Goal: Register for event/course

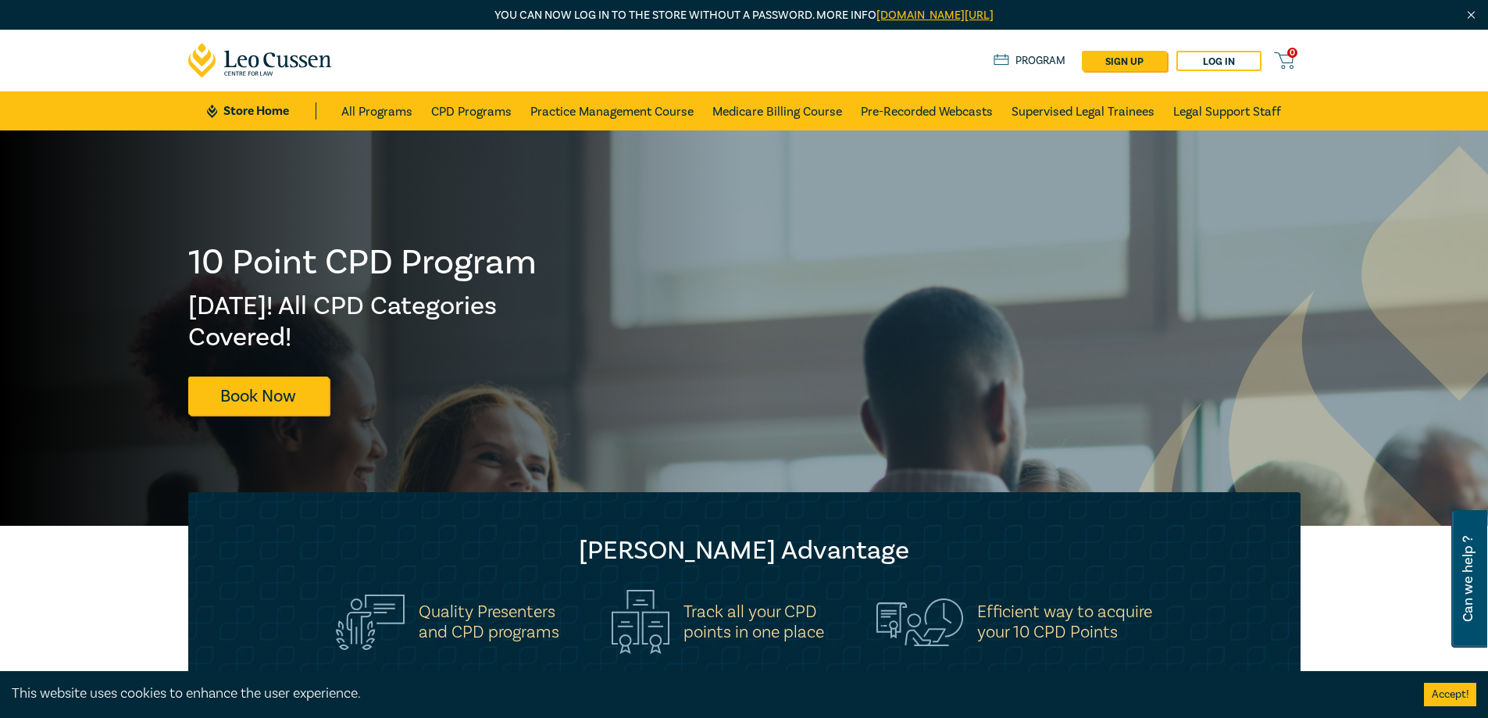
drag, startPoint x: 1499, startPoint y: 103, endPoint x: 1478, endPoint y: 59, distance: 48.9
click at [1028, 60] on link "Program" at bounding box center [1029, 60] width 73 height 17
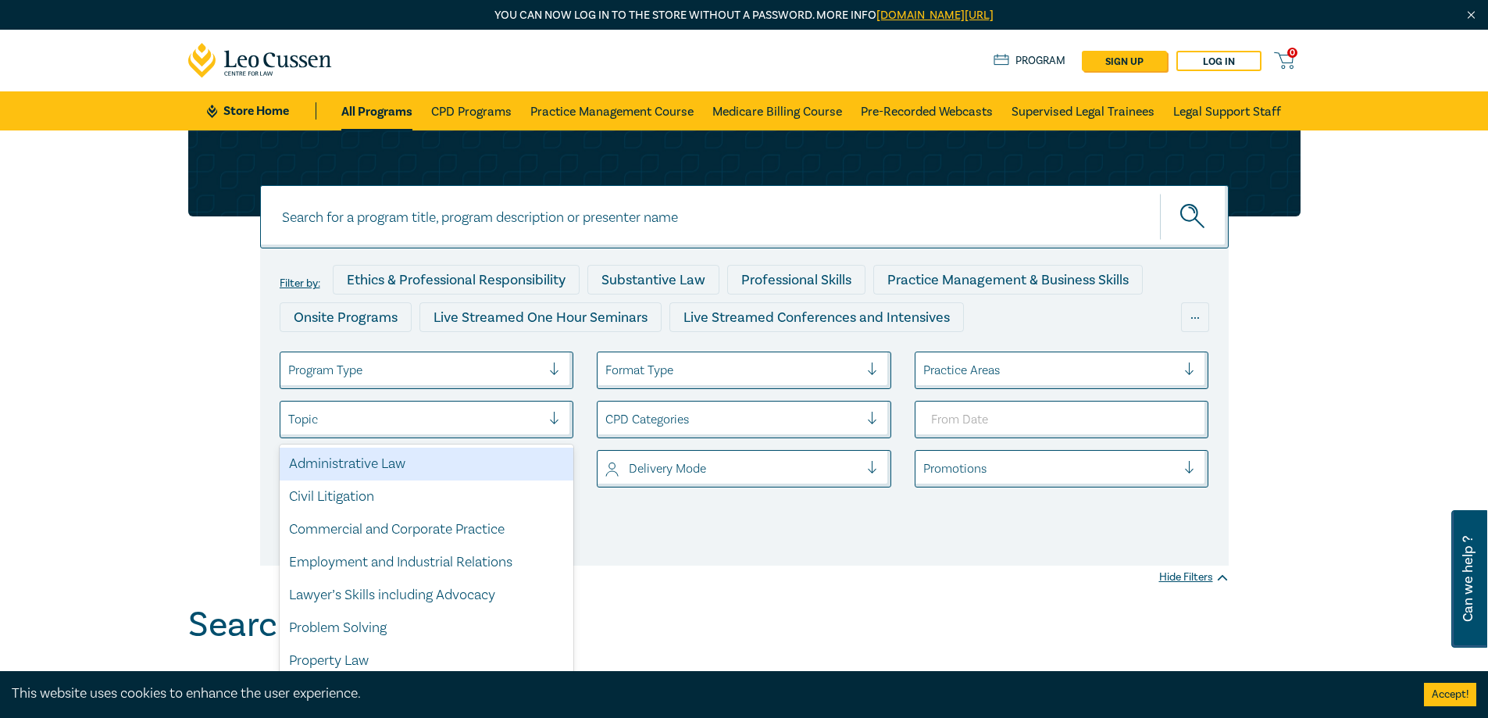
click at [341, 429] on div at bounding box center [415, 419] width 254 height 20
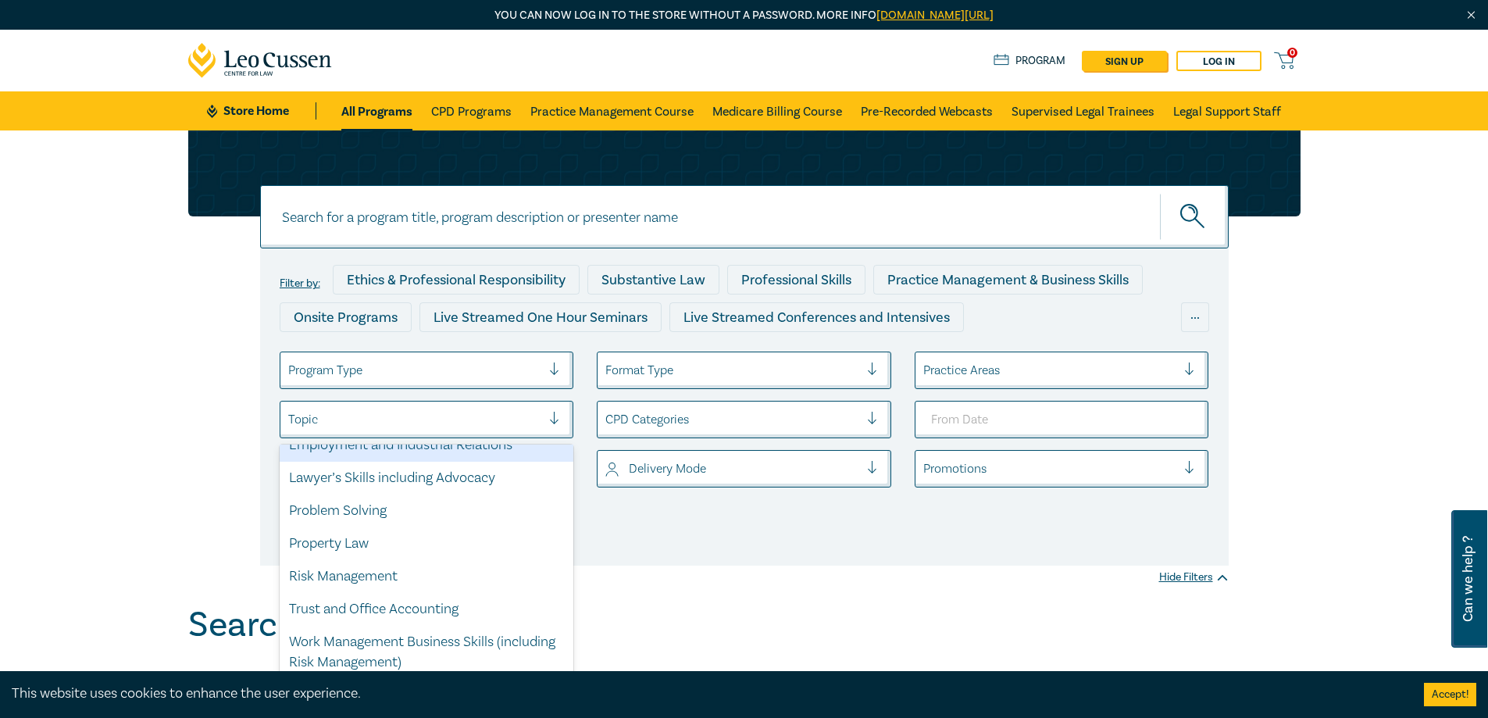
scroll to position [119, 0]
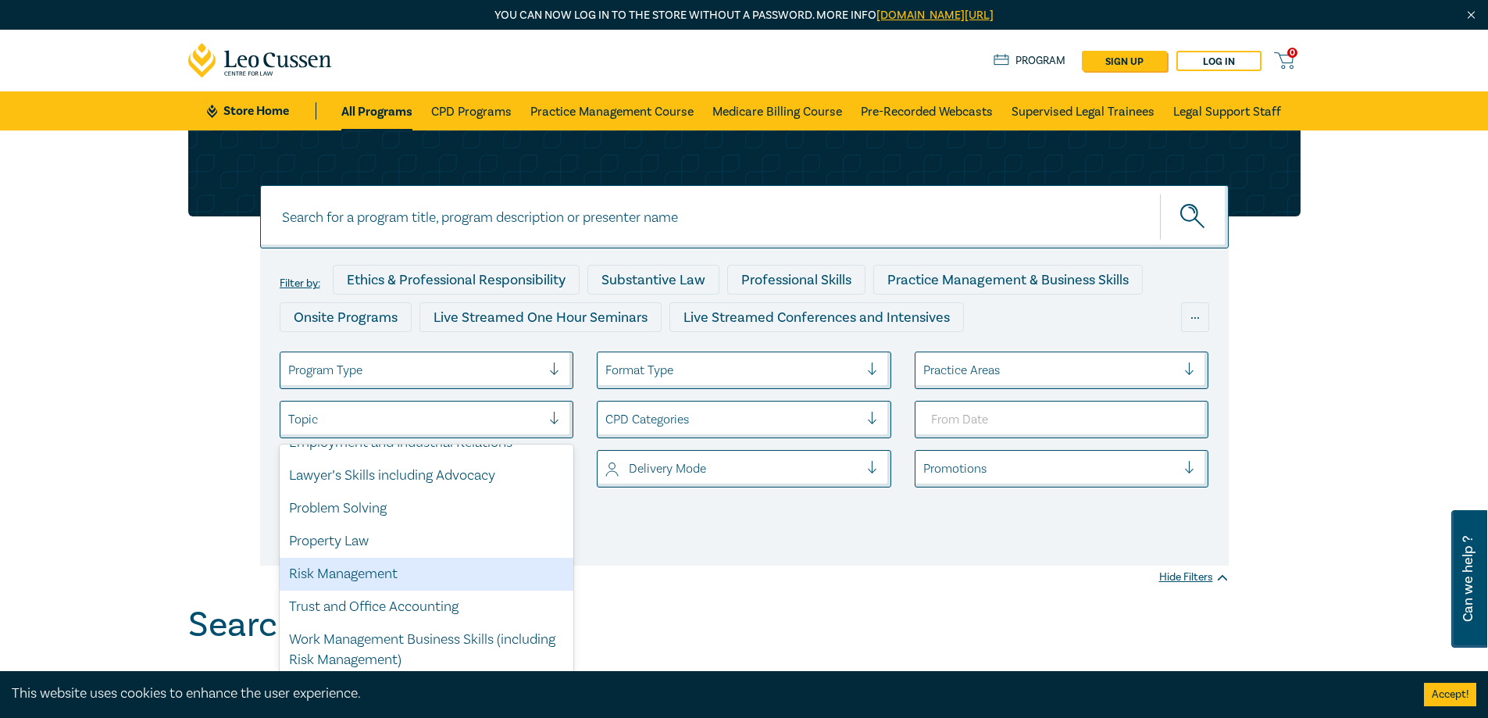
click at [710, 577] on div "Filter by: Ethics & Professional Responsibility Substantive Law Professional Sk…" at bounding box center [744, 367] width 1488 height 474
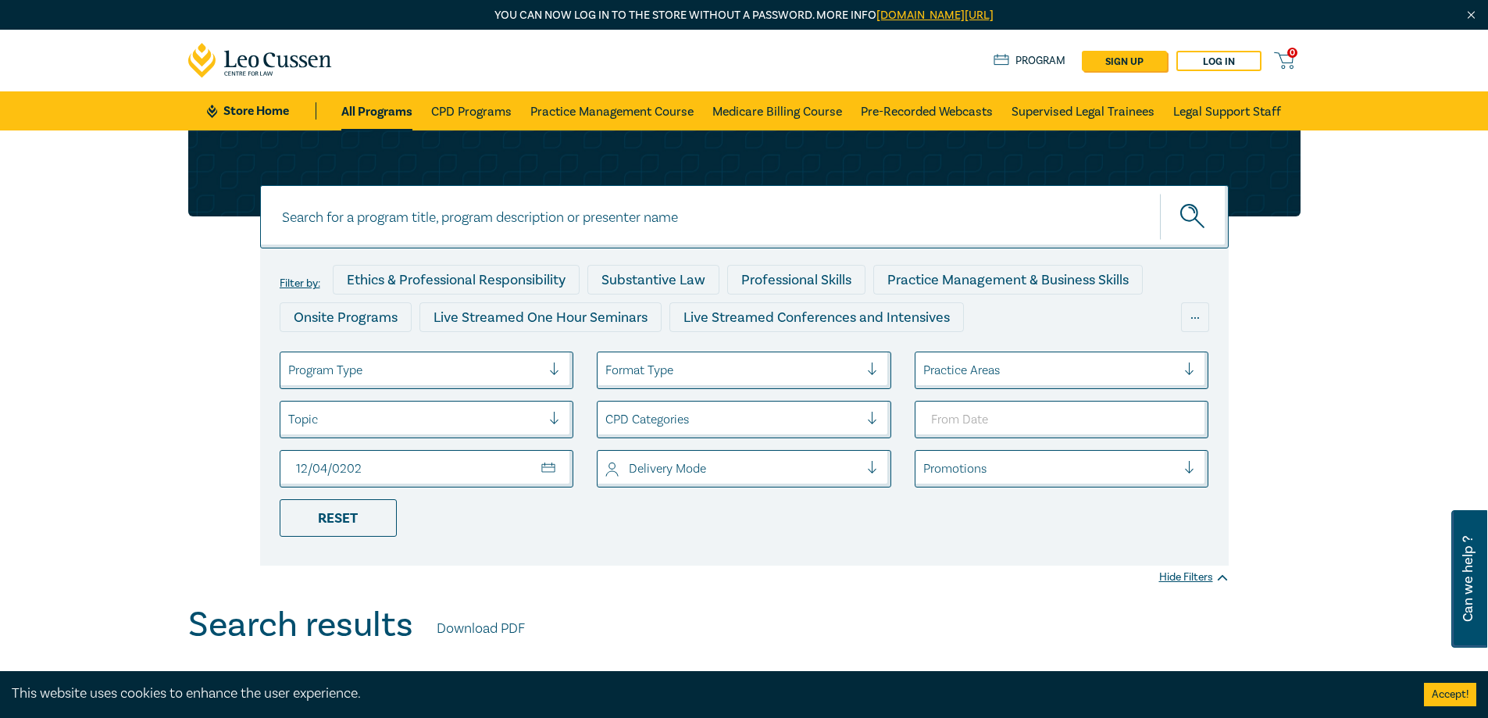
type input "2025-12-04"
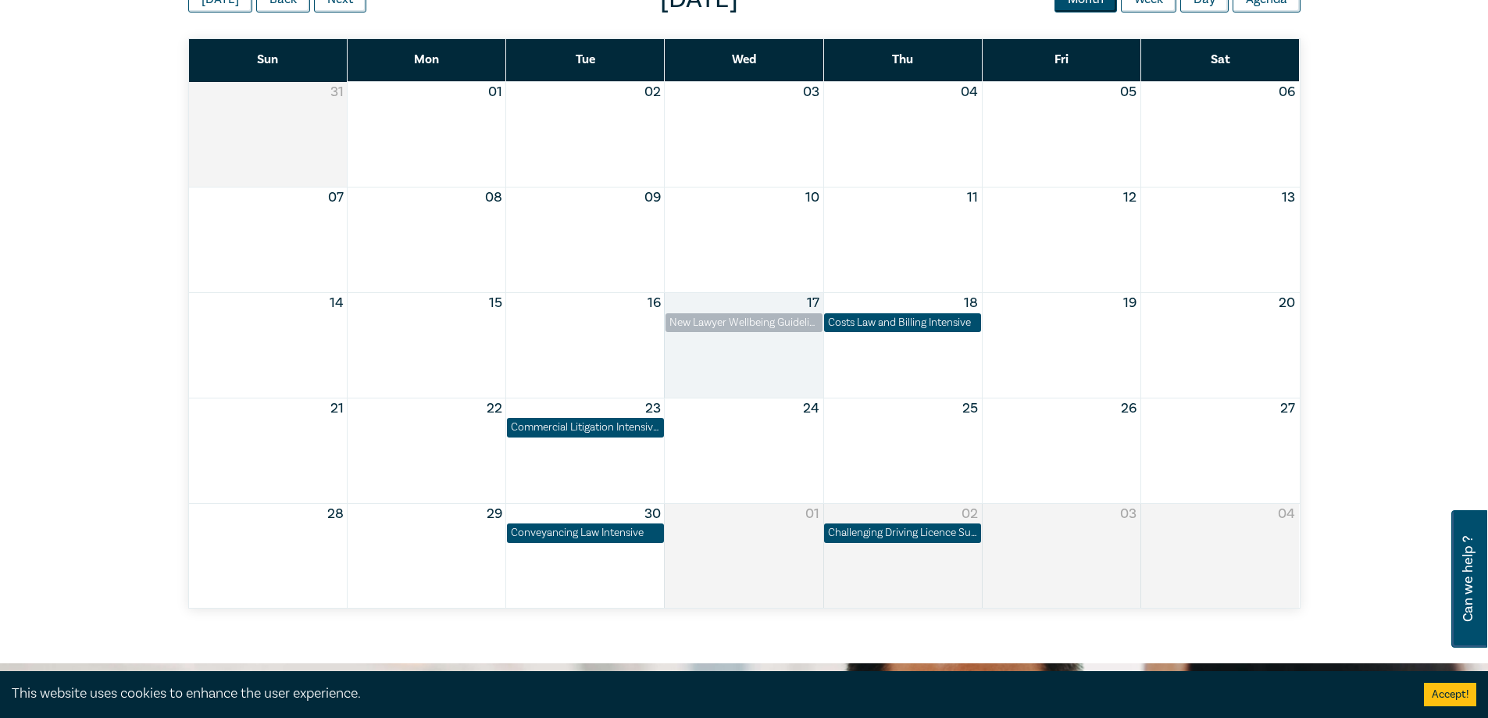
scroll to position [552, 0]
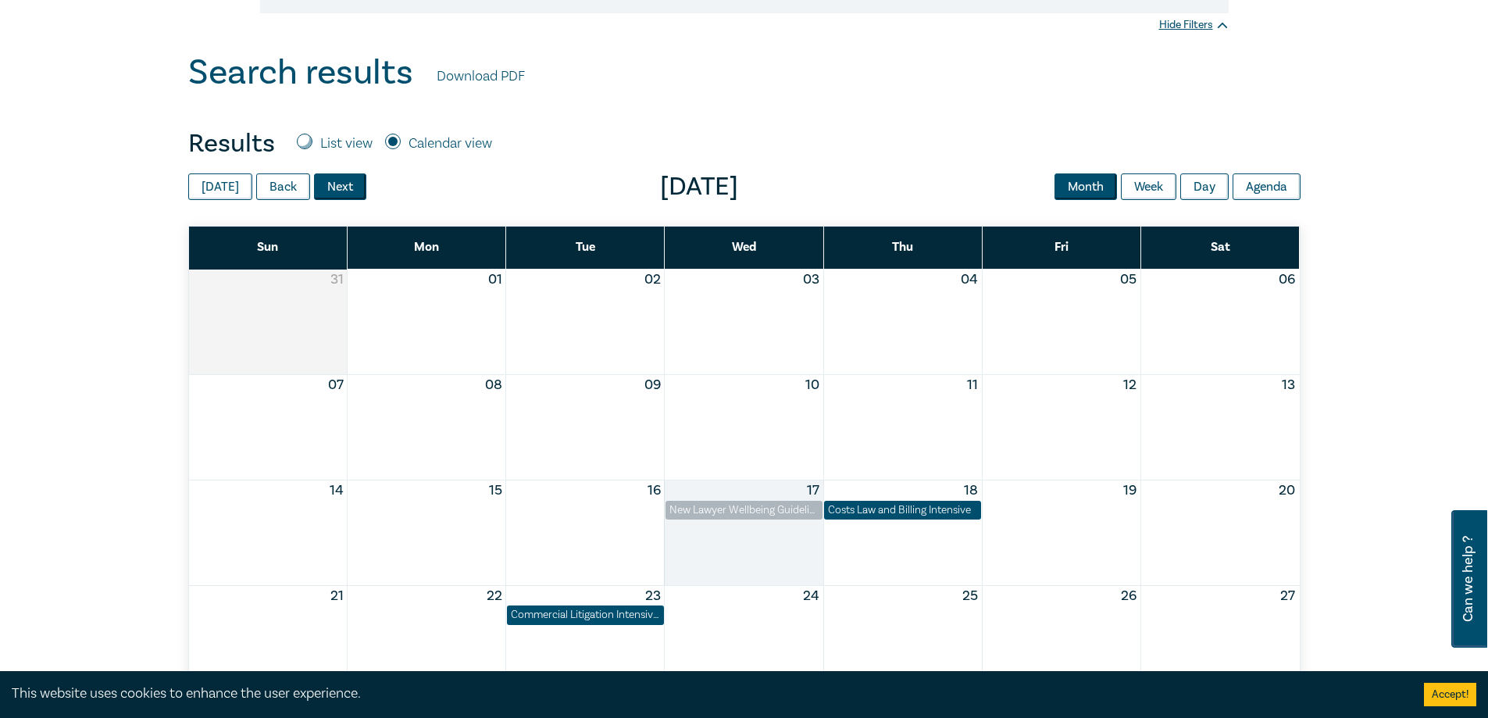
click at [328, 187] on button "Next" at bounding box center [340, 186] width 52 height 27
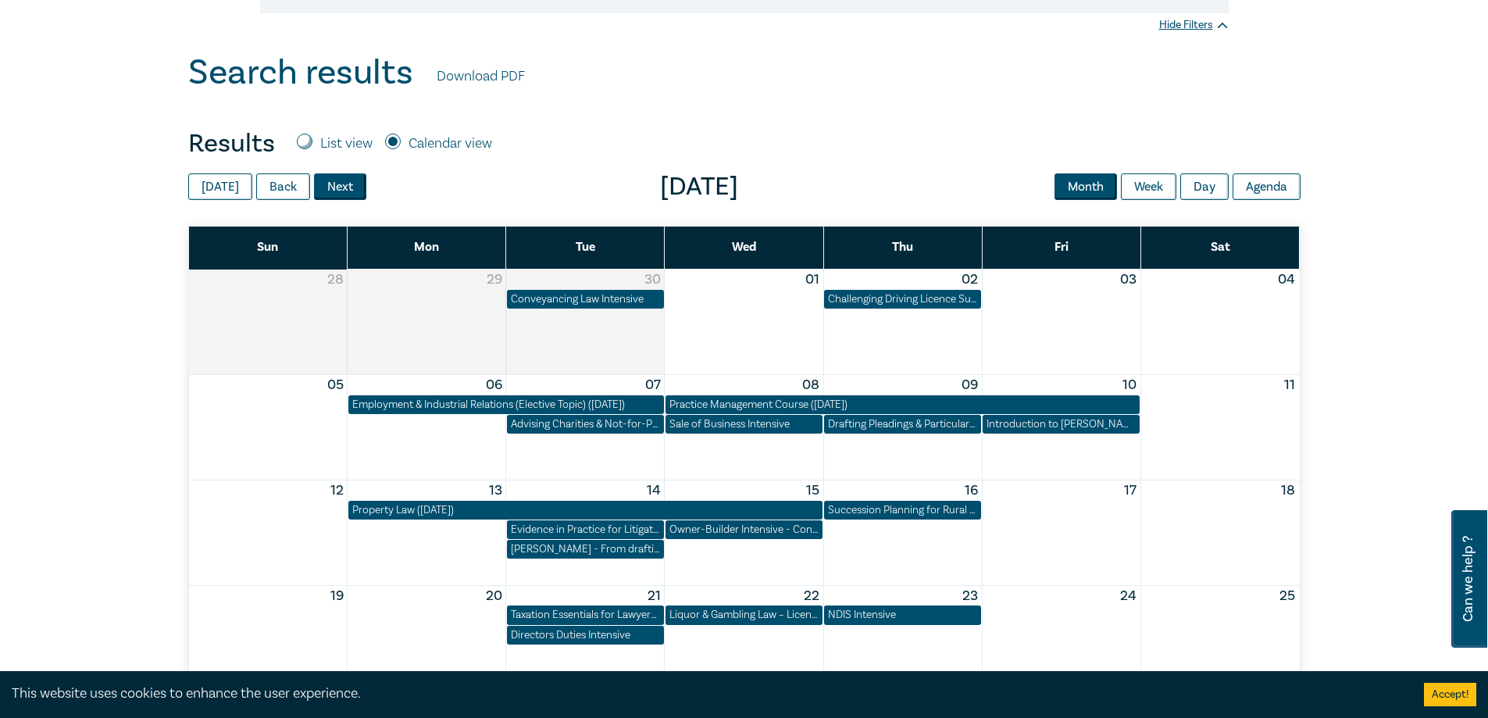
click at [335, 186] on button "Next" at bounding box center [340, 186] width 52 height 27
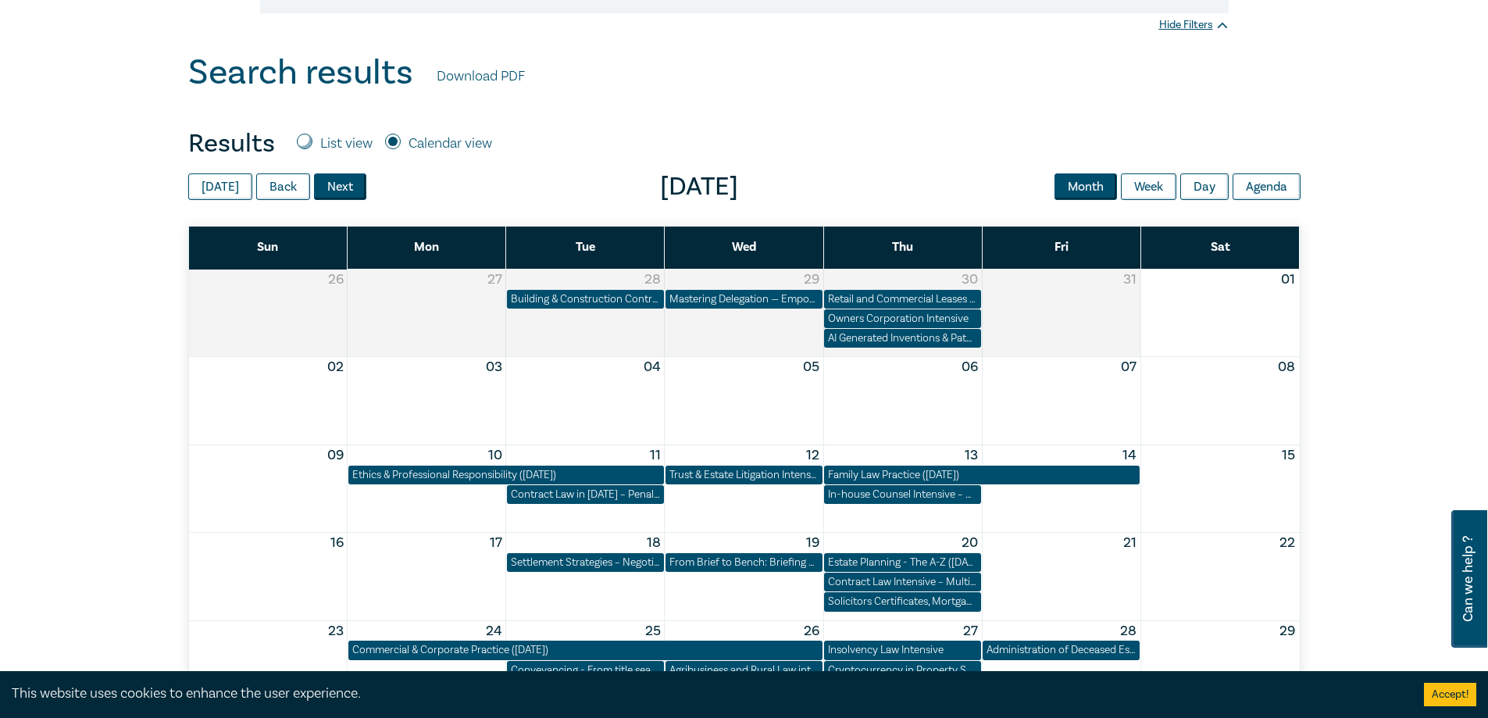
click at [335, 186] on button "Next" at bounding box center [340, 186] width 52 height 27
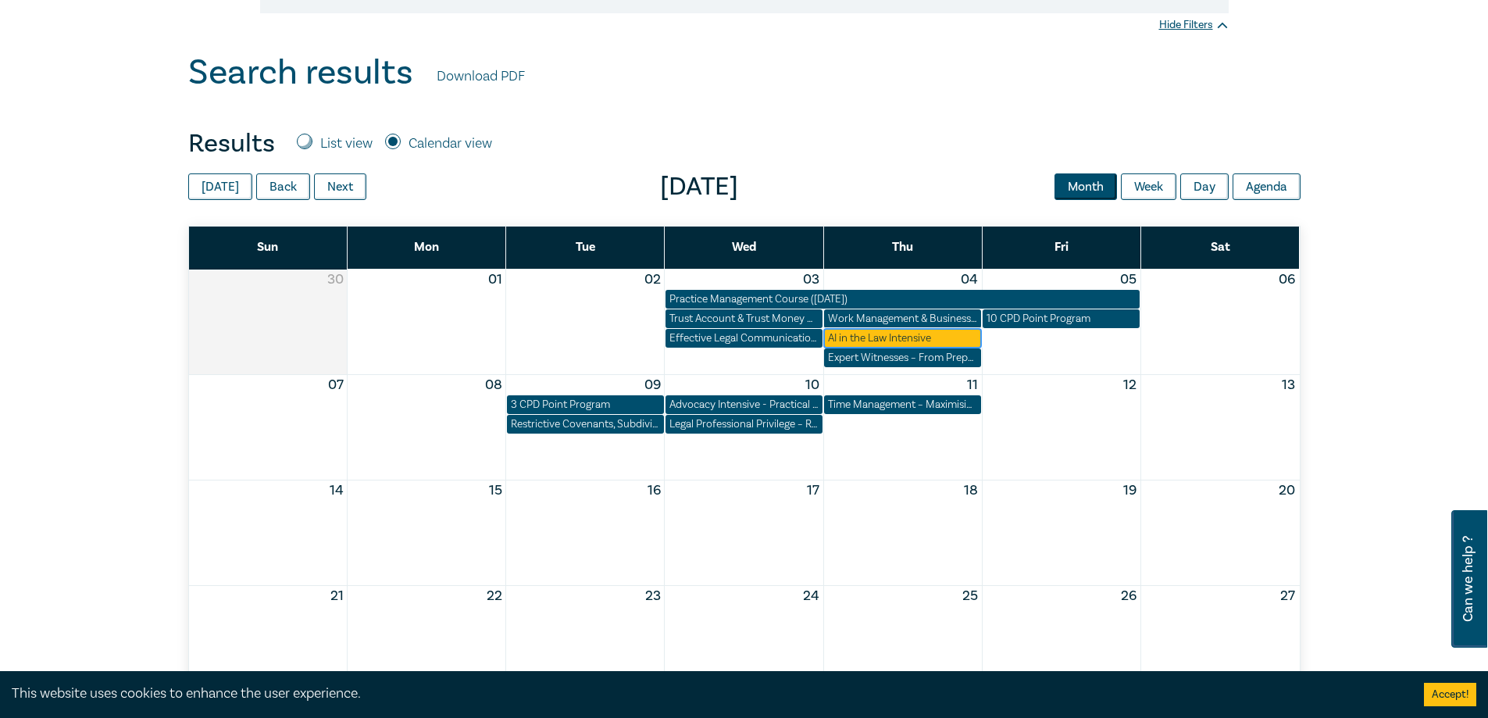
click at [885, 336] on div "AI in the Law Intensive" at bounding box center [902, 338] width 149 height 16
